Goal: Find specific page/section: Find specific page/section

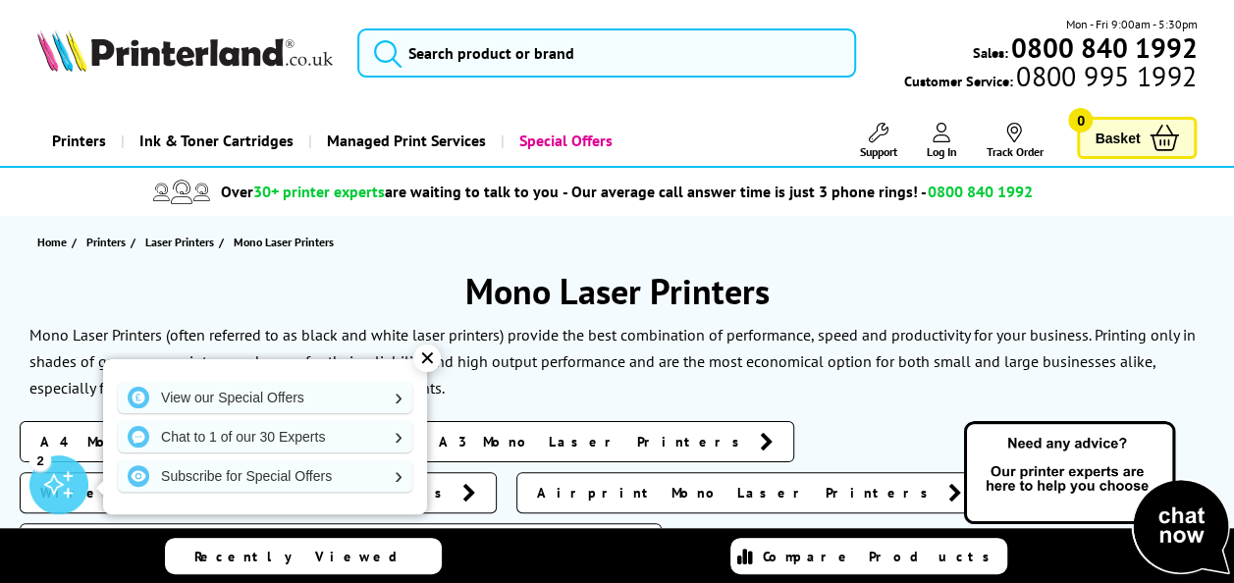
click at [432, 361] on div "✕" at bounding box center [426, 358] width 27 height 27
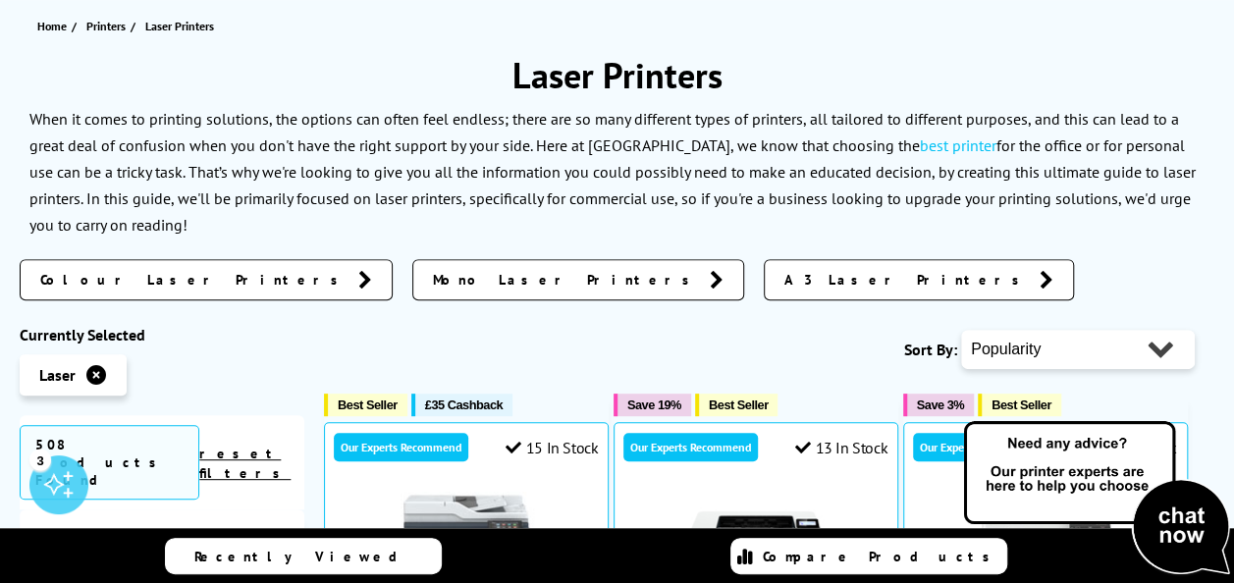
click at [102, 275] on span "Colour Laser Printers" at bounding box center [194, 280] width 308 height 20
